Goal: Task Accomplishment & Management: Manage account settings

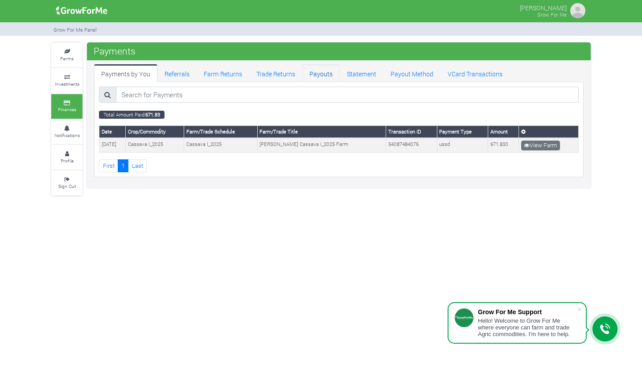
click at [312, 71] on link "Payouts" at bounding box center [320, 73] width 37 height 18
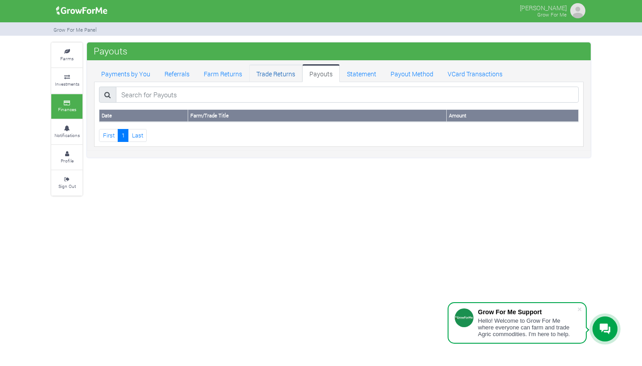
click at [272, 72] on link "Trade Returns" at bounding box center [275, 73] width 53 height 18
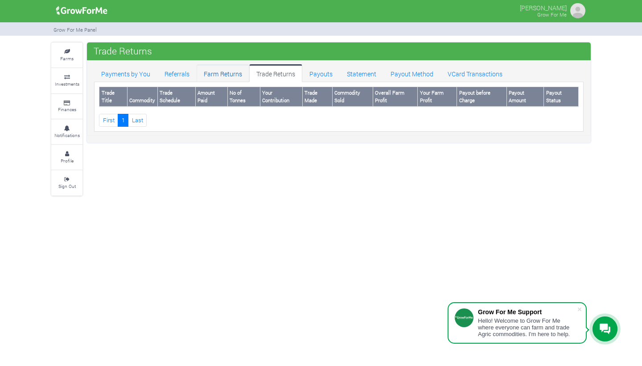
click at [238, 72] on link "Farm Returns" at bounding box center [223, 73] width 53 height 18
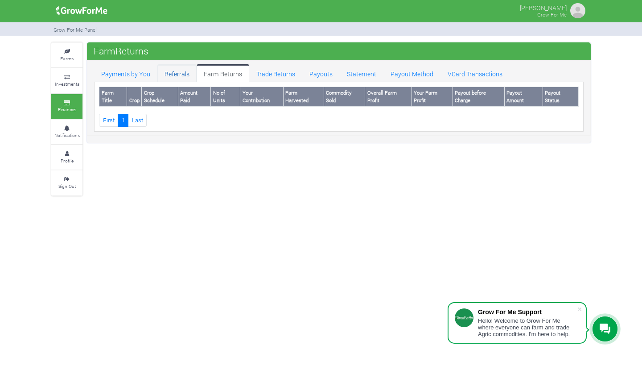
click at [189, 71] on link "Referrals" at bounding box center [176, 73] width 39 height 18
